Goal: Navigation & Orientation: Find specific page/section

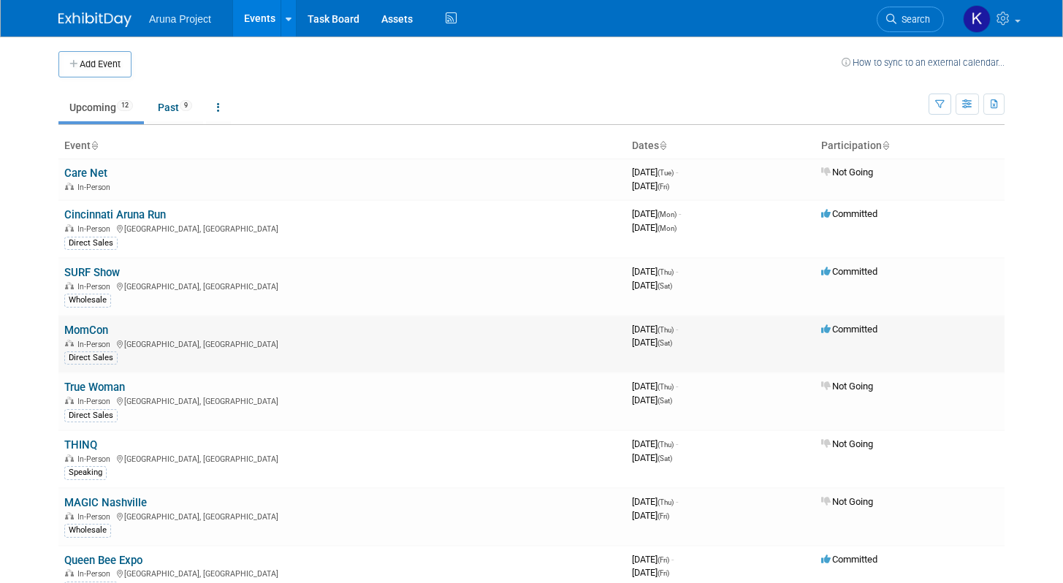
click at [96, 331] on link "MomCon" at bounding box center [86, 330] width 44 height 13
click at [104, 279] on link "SURF Show" at bounding box center [92, 272] width 56 height 13
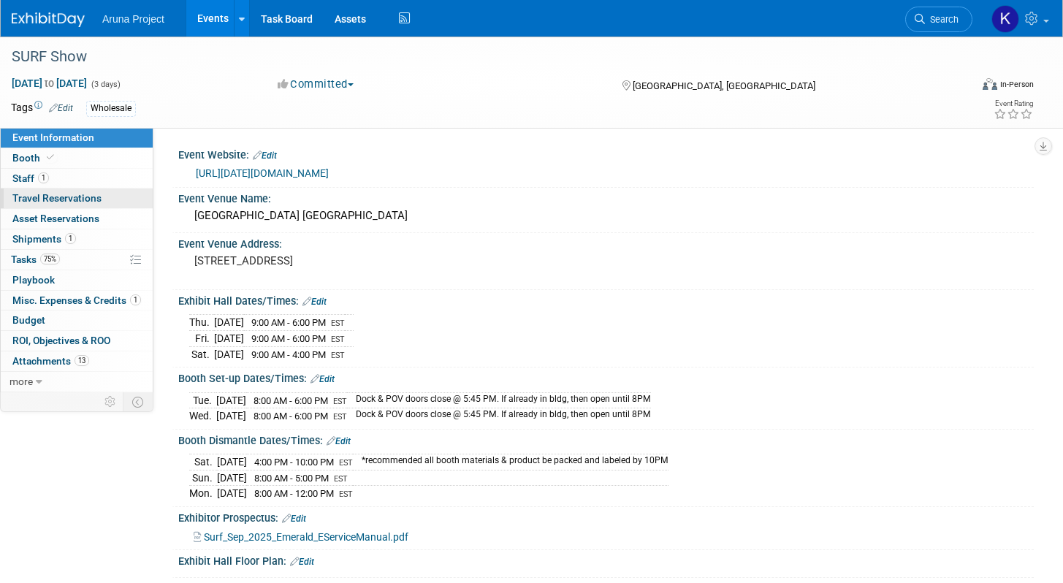
click at [52, 200] on span "Travel Reservations 0" at bounding box center [56, 198] width 89 height 12
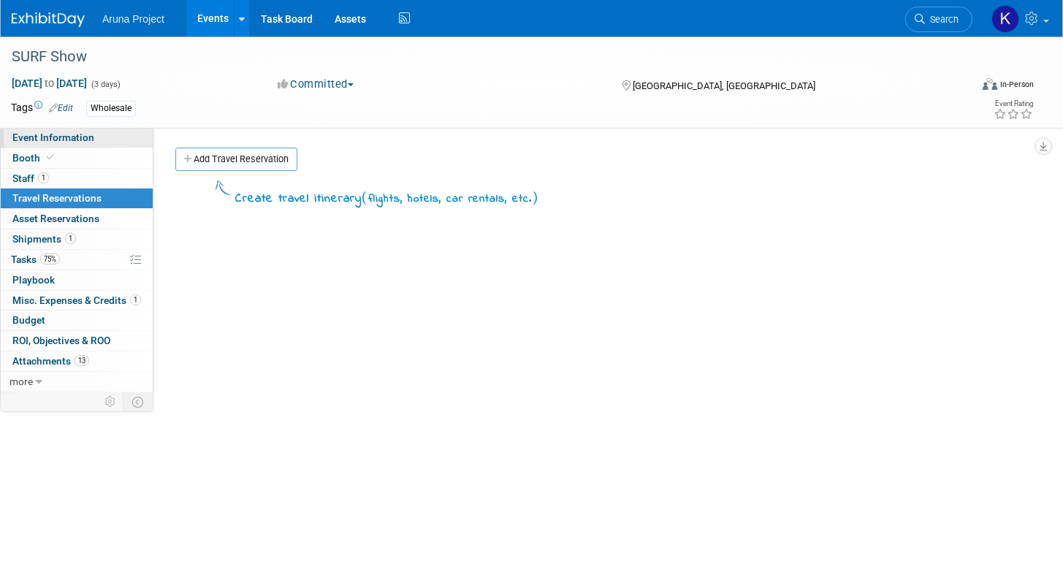
click at [58, 141] on span "Event Information" at bounding box center [53, 138] width 82 height 12
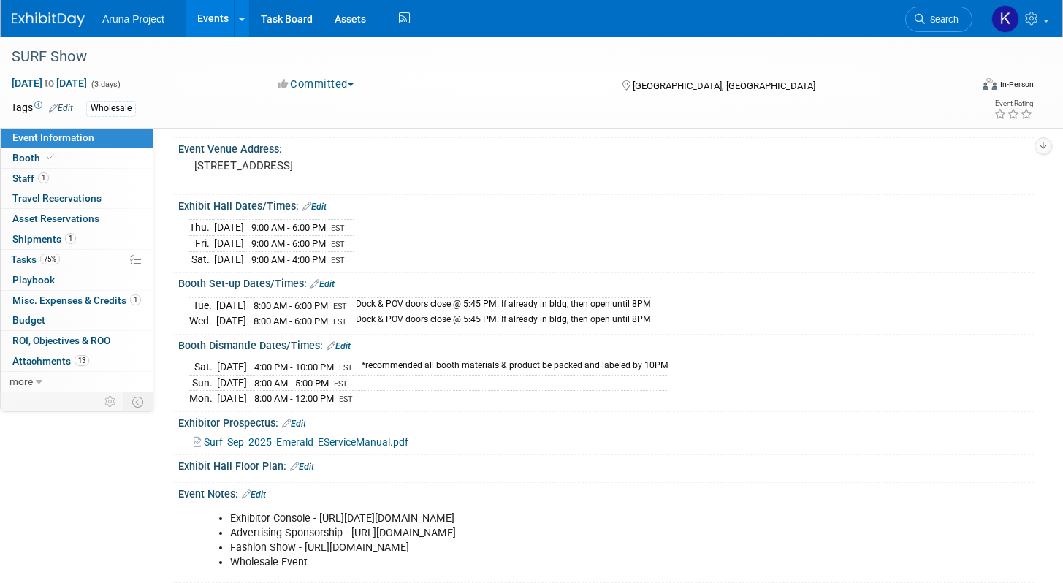
scroll to position [91, 0]
